Goal: Task Accomplishment & Management: Use online tool/utility

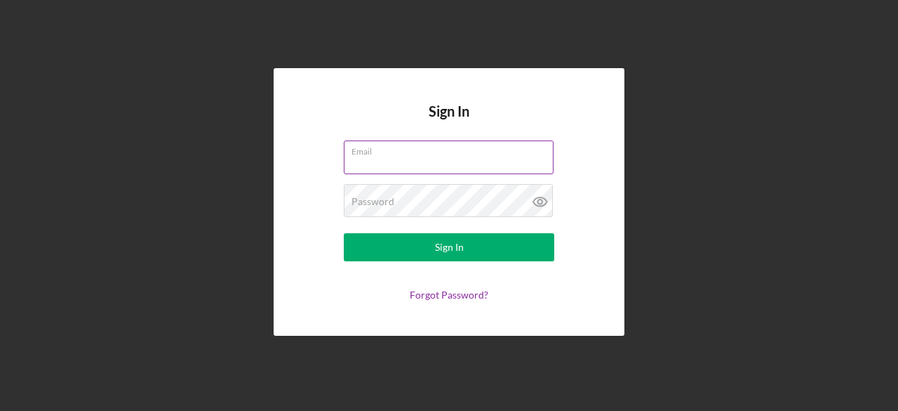
click at [399, 164] on input "Email" at bounding box center [449, 157] width 210 height 34
type input "[EMAIL_ADDRESS][DOMAIN_NAME]"
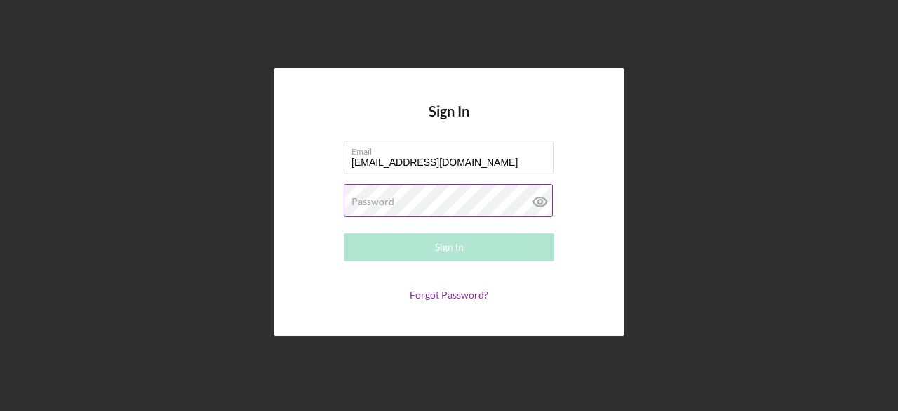
click at [383, 206] on label "Password" at bounding box center [373, 201] width 43 height 11
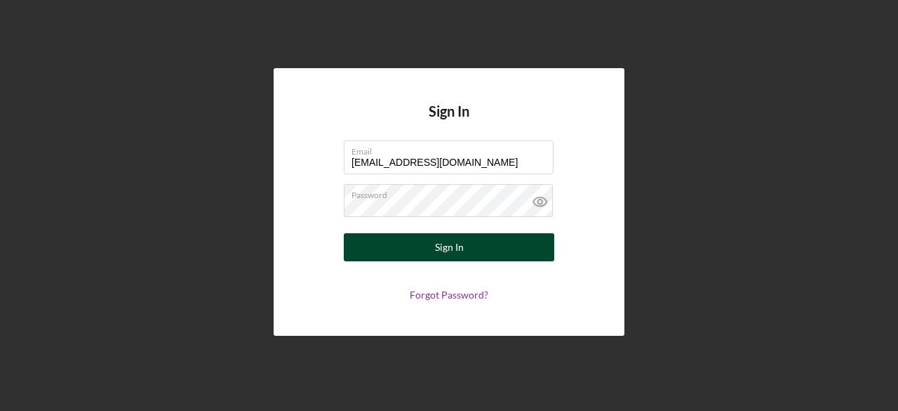
click at [411, 251] on button "Sign In" at bounding box center [449, 247] width 211 height 28
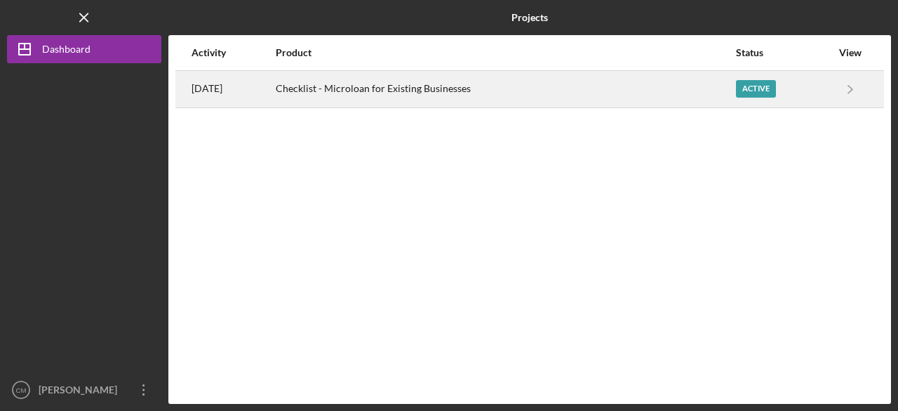
click at [386, 85] on div "Checklist - Microloan for Existing Businesses" at bounding box center [505, 89] width 459 height 35
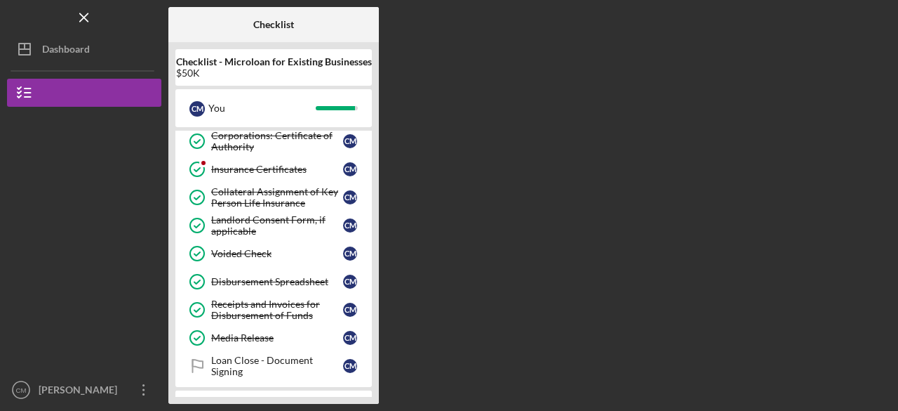
scroll to position [404, 0]
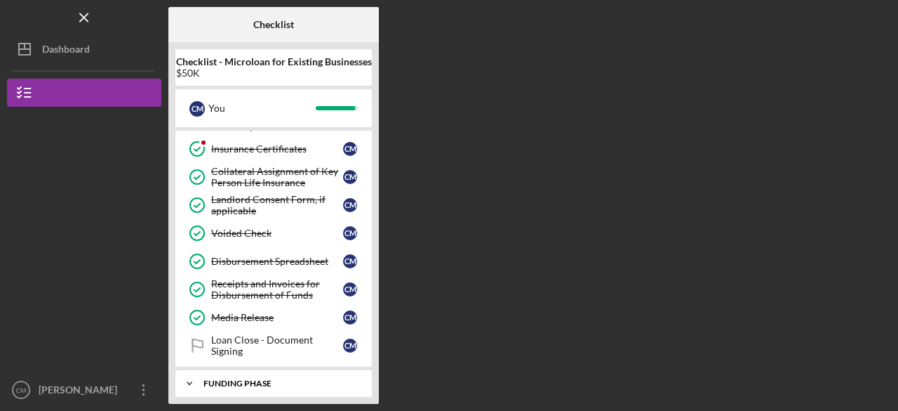
click at [262, 379] on div "Funding Phase" at bounding box center [279, 383] width 151 height 8
click at [281, 331] on link "Loan Close - Document Signing Loan Close - Document Signing C M" at bounding box center [273, 345] width 182 height 28
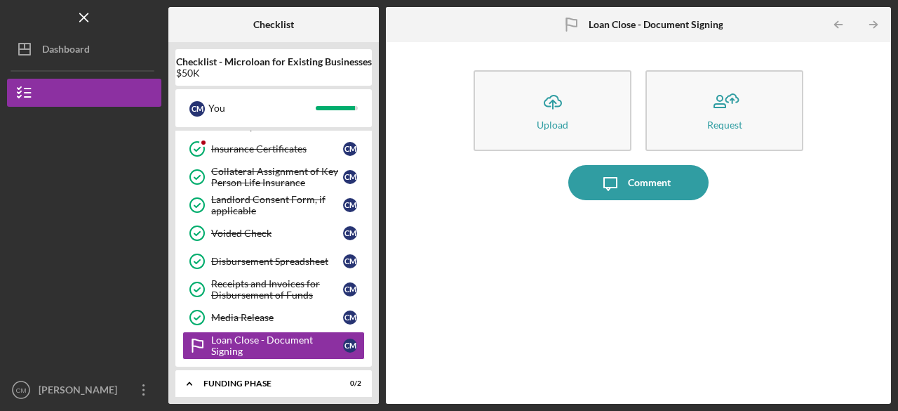
click at [506, 290] on div at bounding box center [639, 298] width 344 height 168
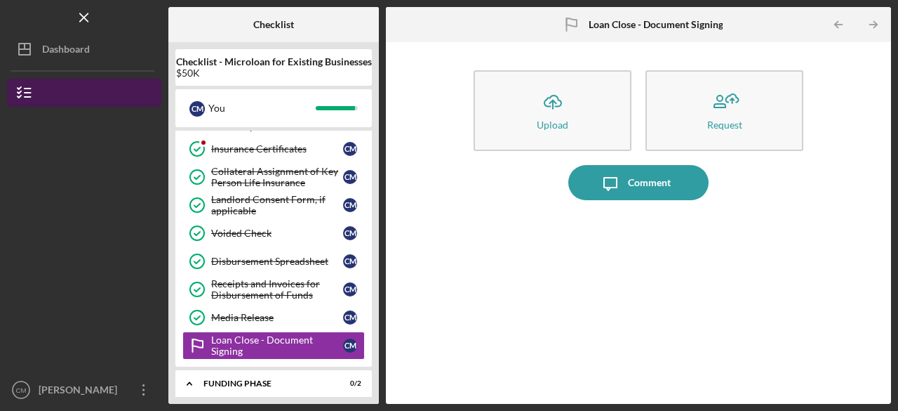
click at [66, 92] on button "Checklist - Microloan for Existing Businesses" at bounding box center [84, 93] width 154 height 28
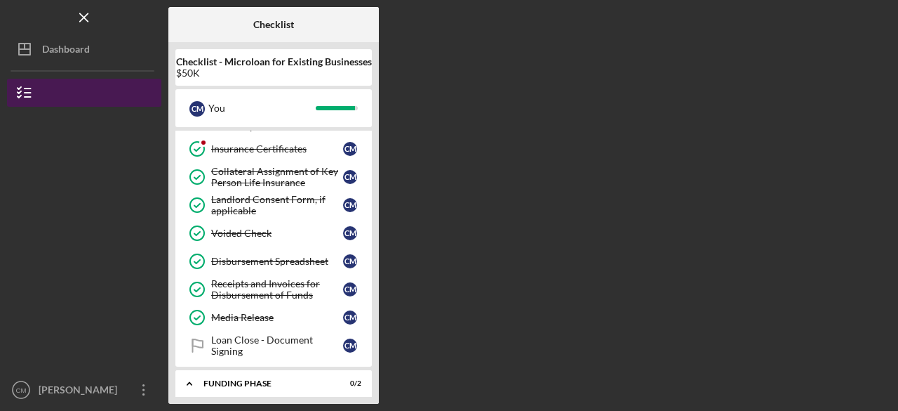
click at [37, 90] on icon "button" at bounding box center [24, 92] width 35 height 35
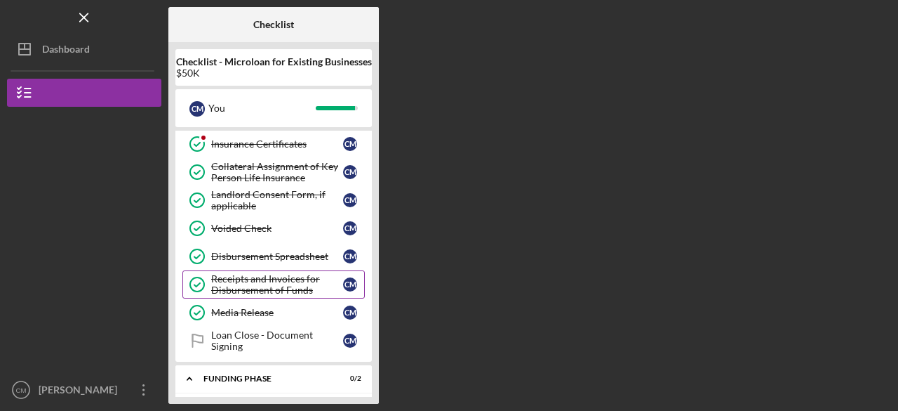
scroll to position [466, 0]
